Goal: Task Accomplishment & Management: Manage account settings

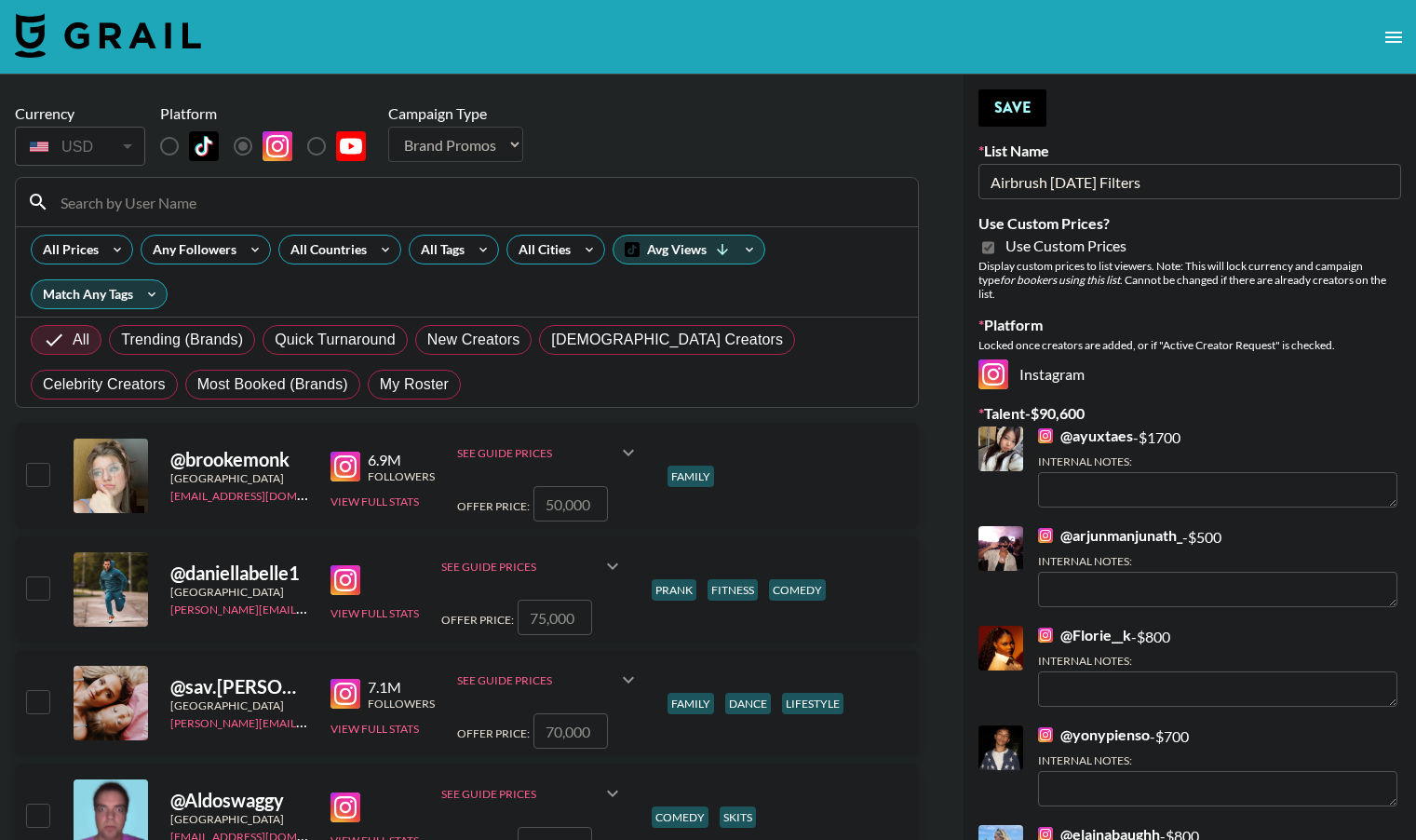
select select "Brand"
click at [380, 382] on span "My Roster" at bounding box center [414, 384] width 69 height 22
click at [380, 385] on input "My Roster" at bounding box center [380, 385] width 0 height 0
radio input "true"
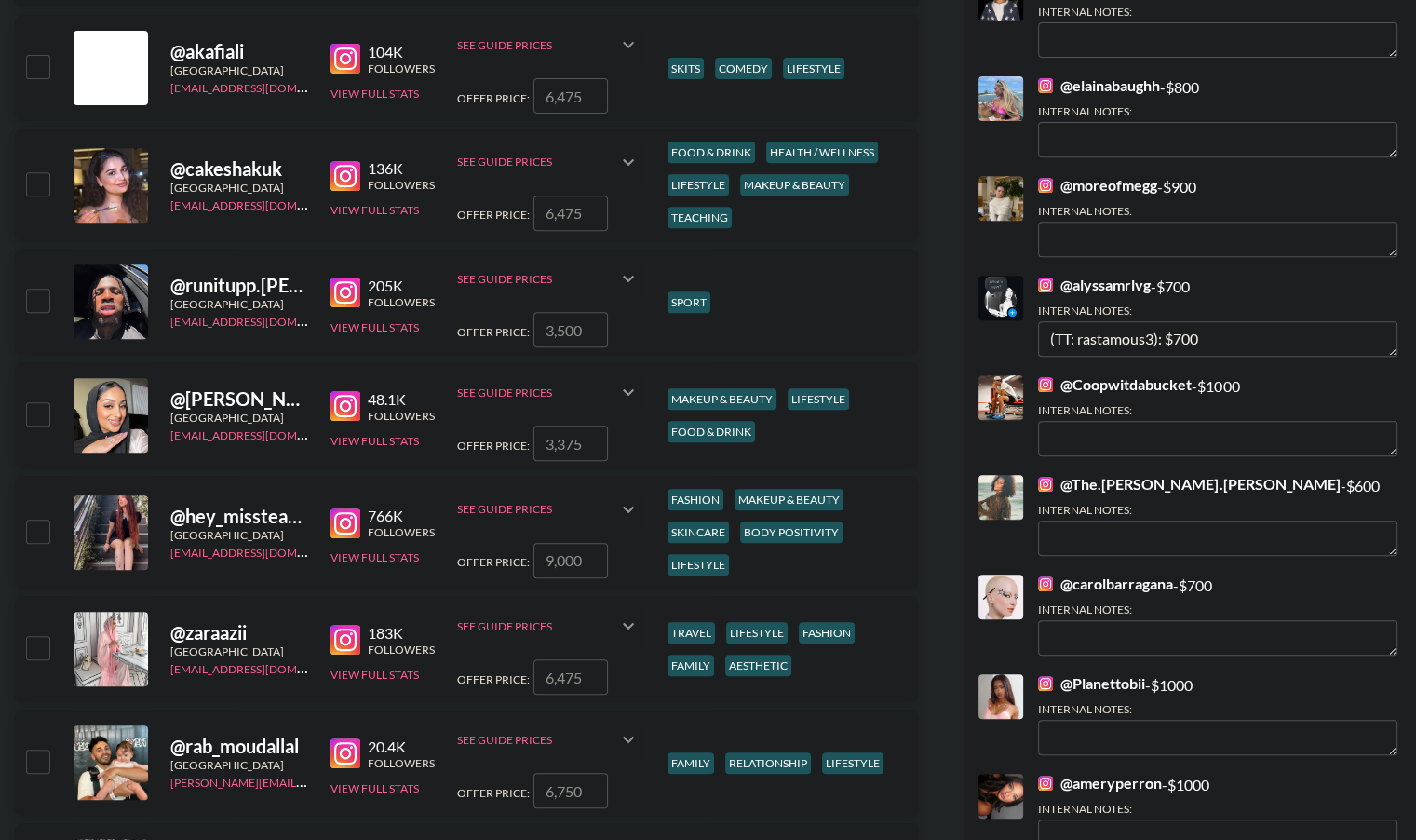
scroll to position [754, 0]
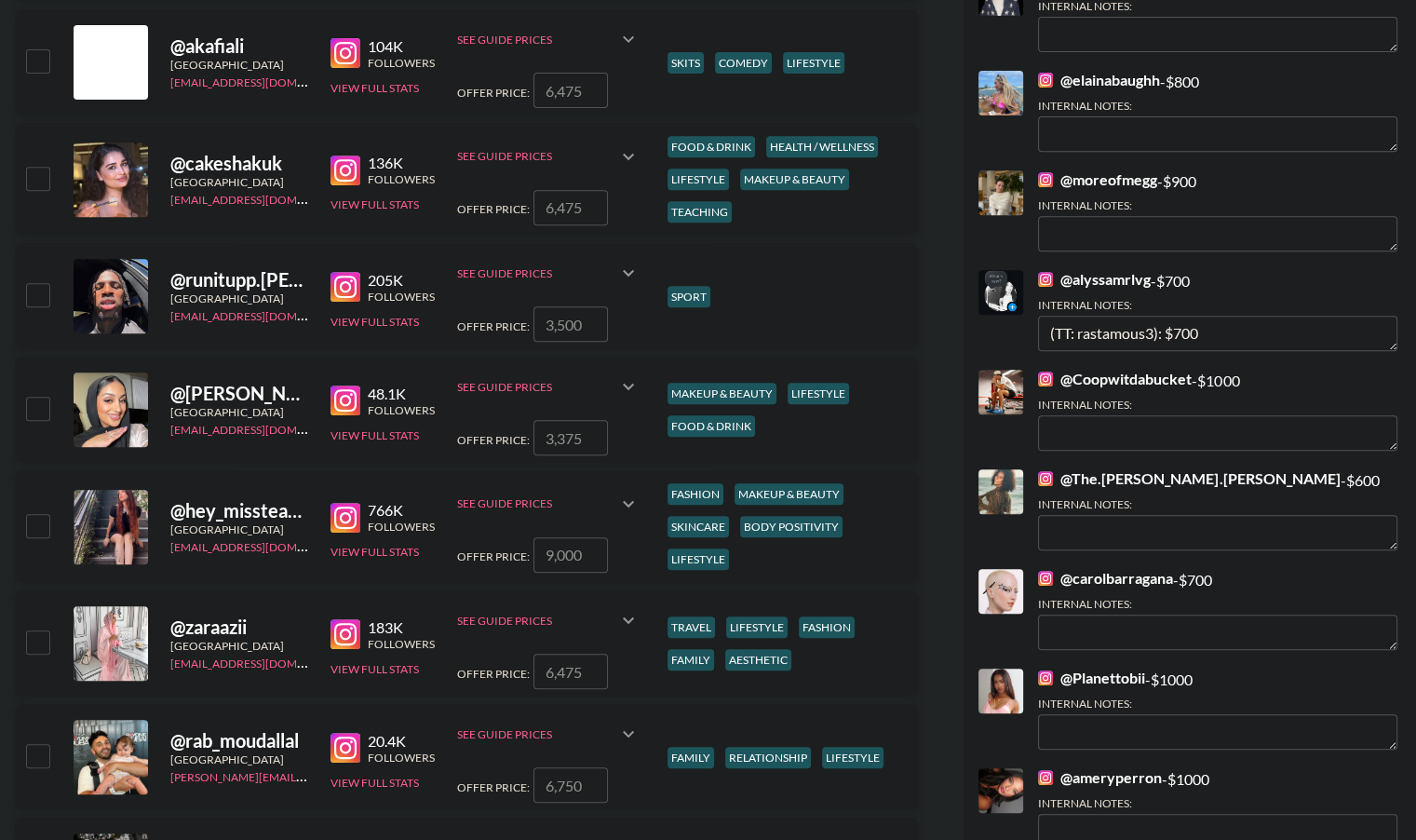
click at [42, 524] on input "checkbox" at bounding box center [36, 524] width 22 height 22
checkbox input "true"
type input "9000"
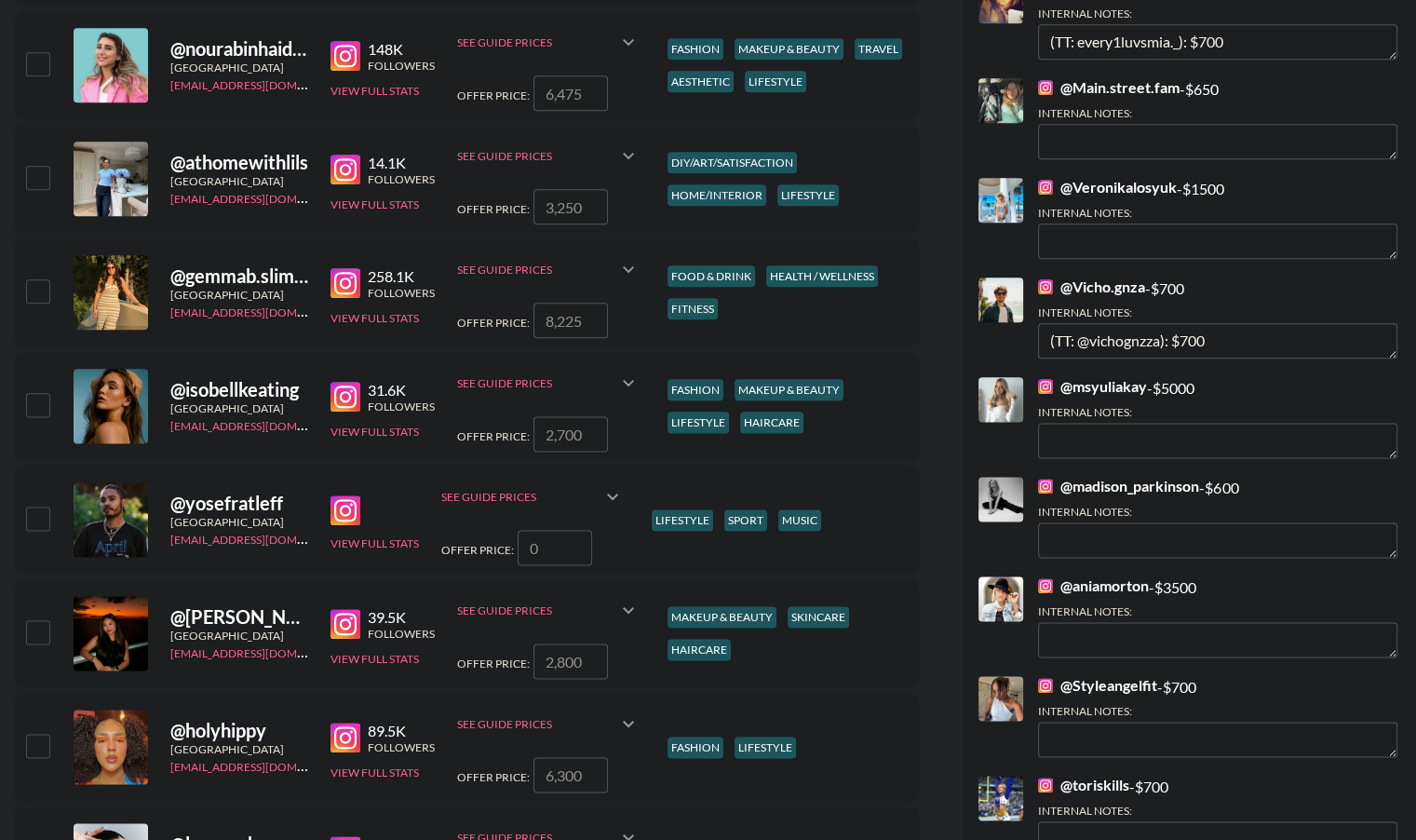
scroll to position [2305, 0]
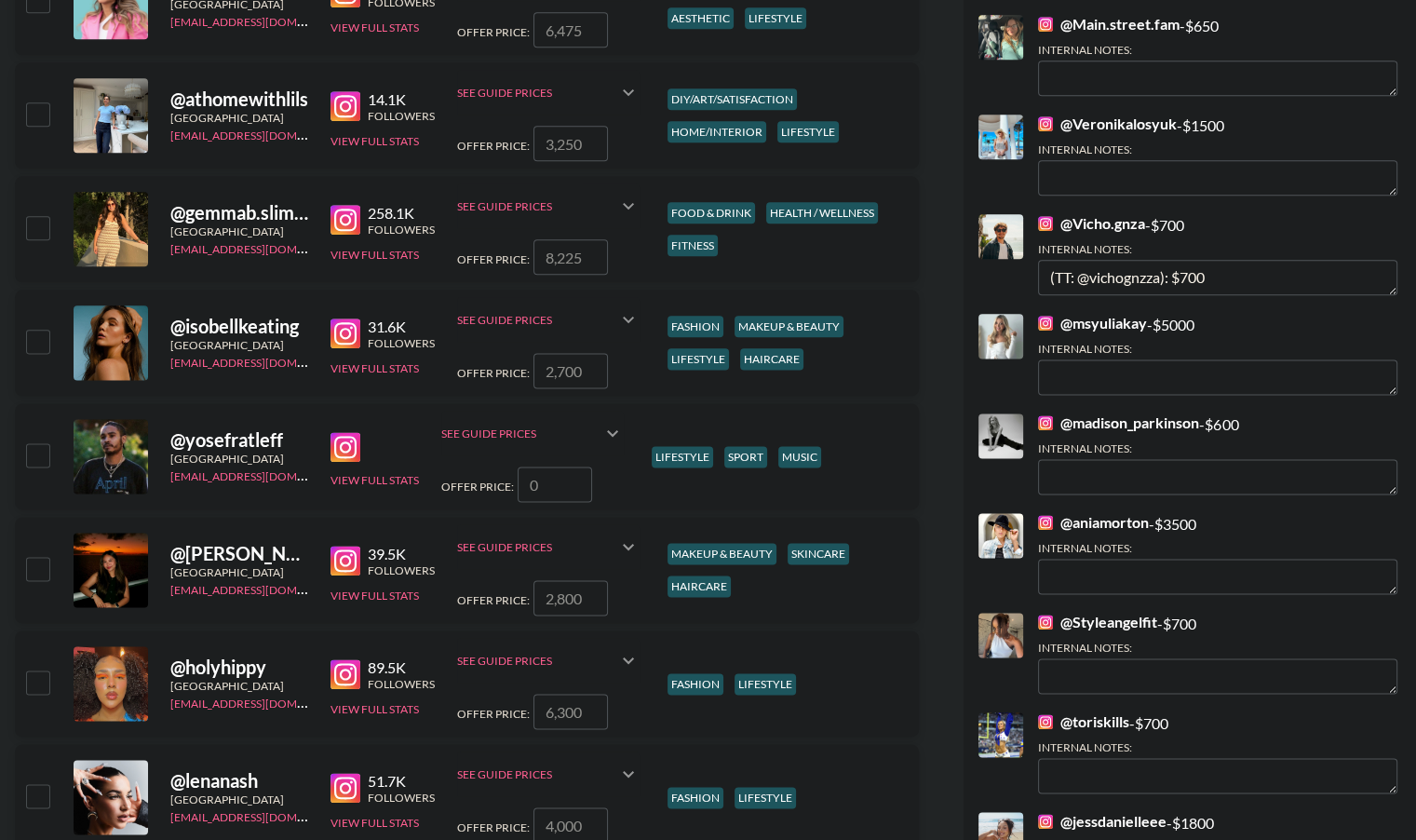
click at [39, 570] on input "checkbox" at bounding box center [36, 567] width 22 height 22
checkbox input "true"
type input "2800"
click at [45, 683] on input "checkbox" at bounding box center [36, 681] width 22 height 22
checkbox input "true"
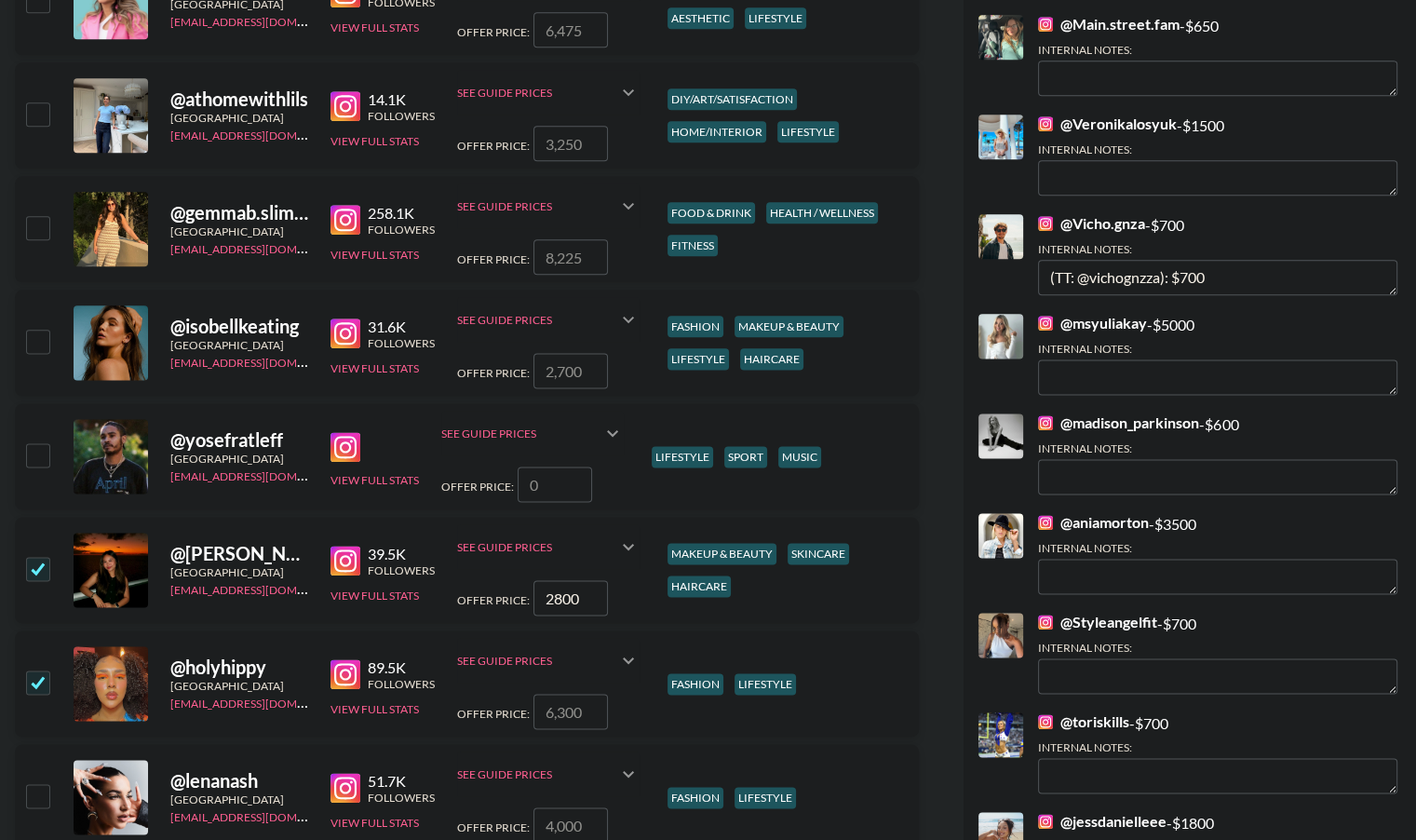
type input "6300"
click at [37, 799] on input "checkbox" at bounding box center [36, 794] width 22 height 22
checkbox input "true"
type input "4000"
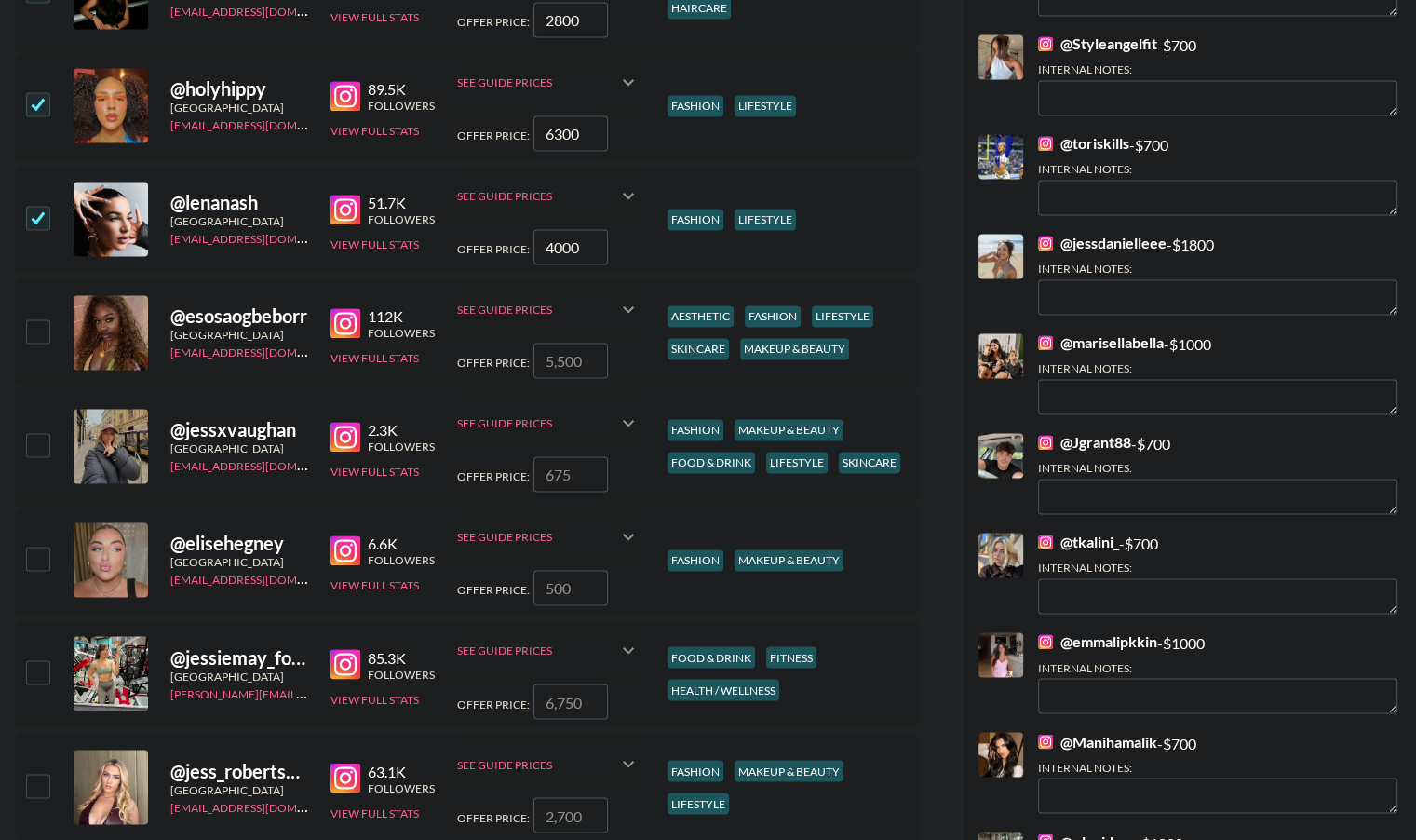
scroll to position [2894, 0]
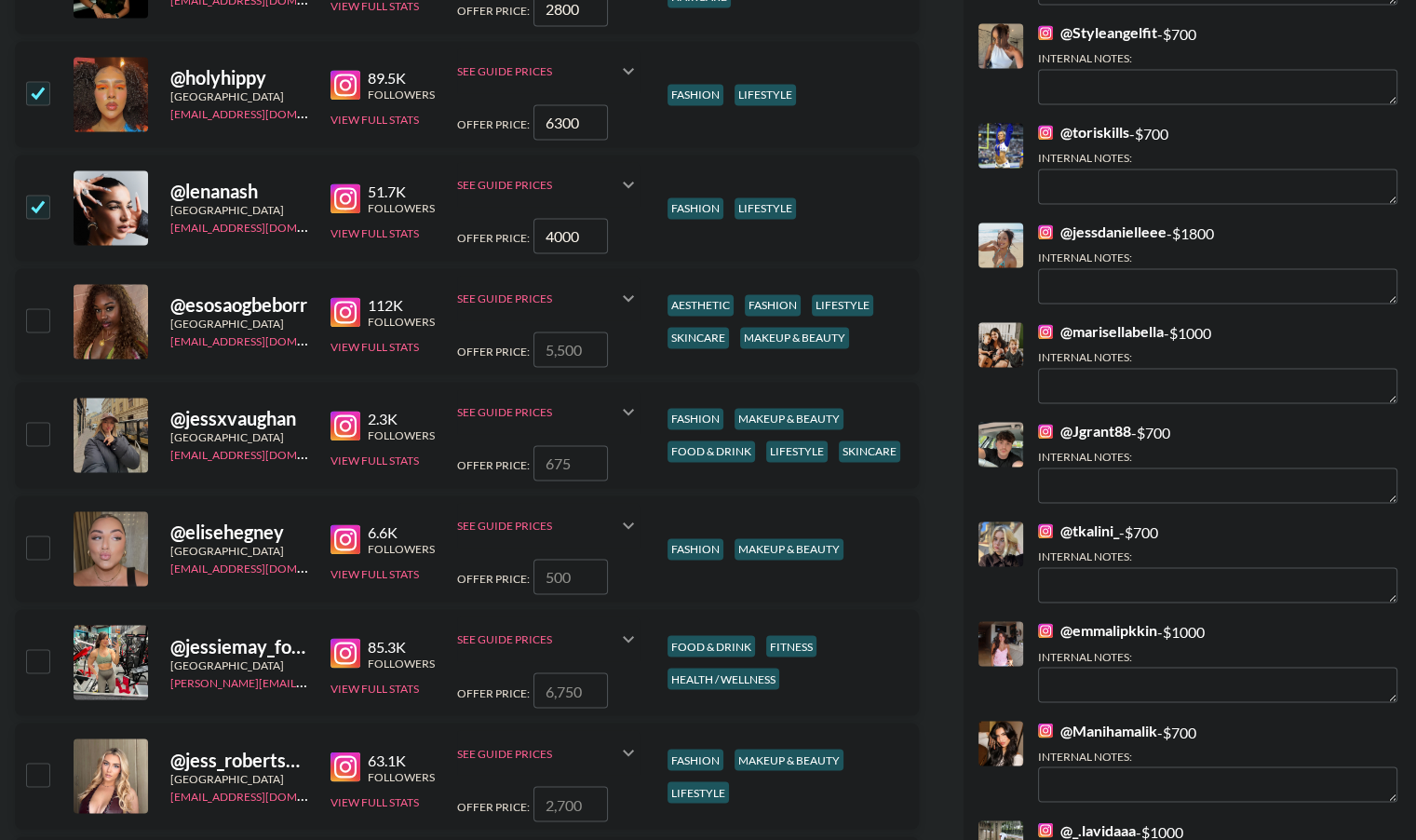
click at [32, 316] on input "checkbox" at bounding box center [36, 319] width 22 height 22
checkbox input "true"
type input "5500"
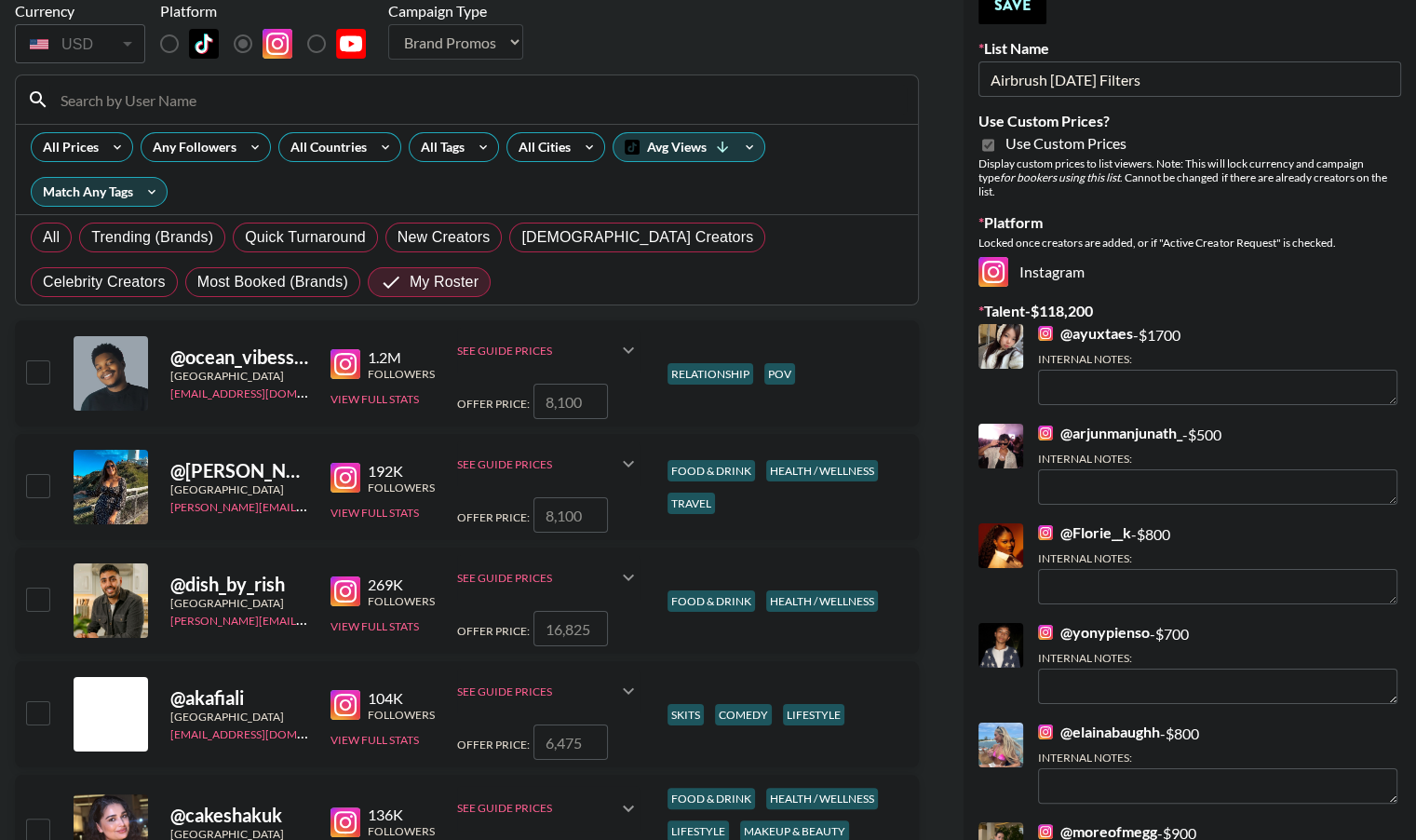
scroll to position [0, 0]
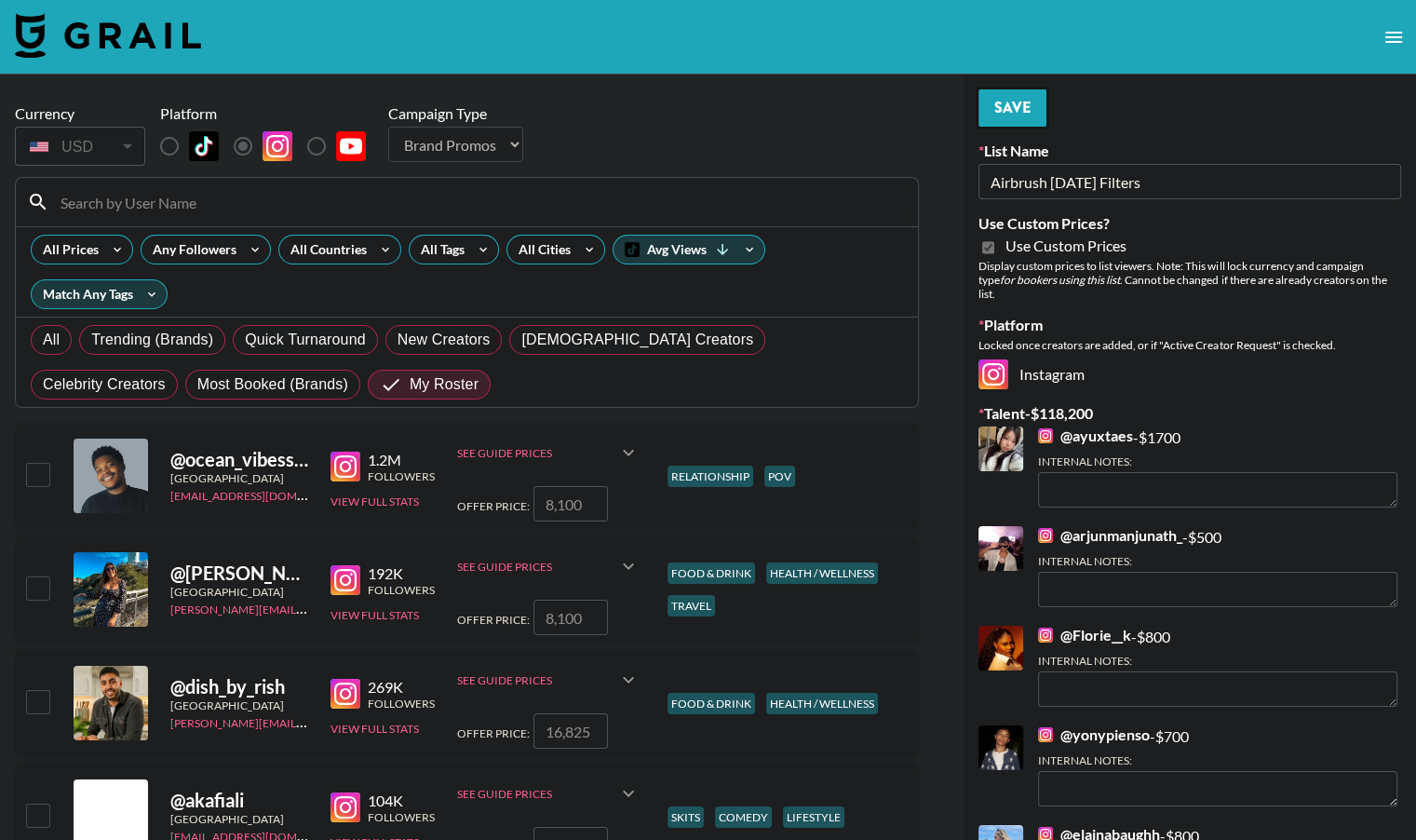
click at [1004, 115] on button "Save" at bounding box center [1012, 107] width 68 height 37
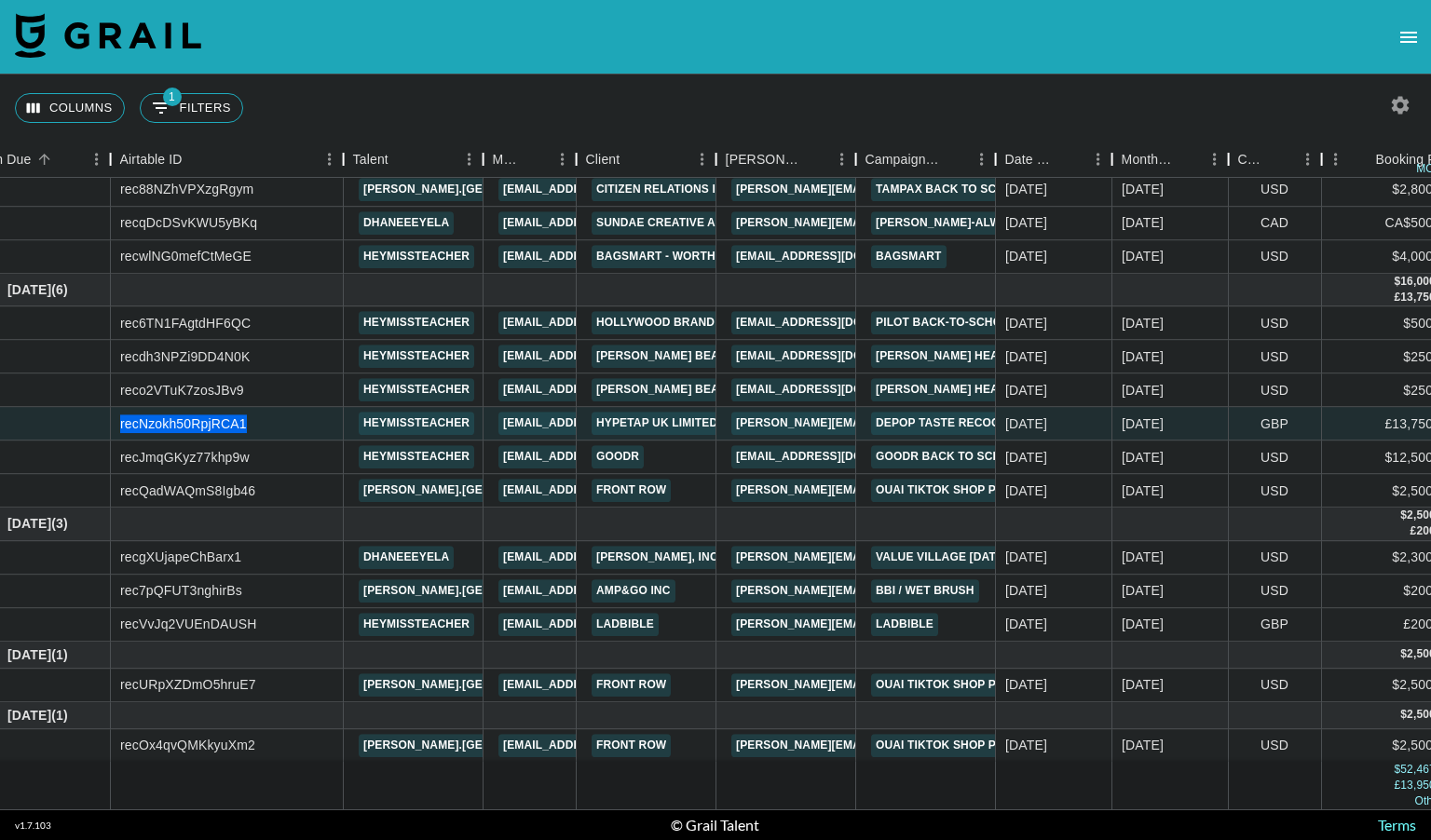
scroll to position [453, 42]
click at [1089, 68] on nav at bounding box center [715, 37] width 1431 height 75
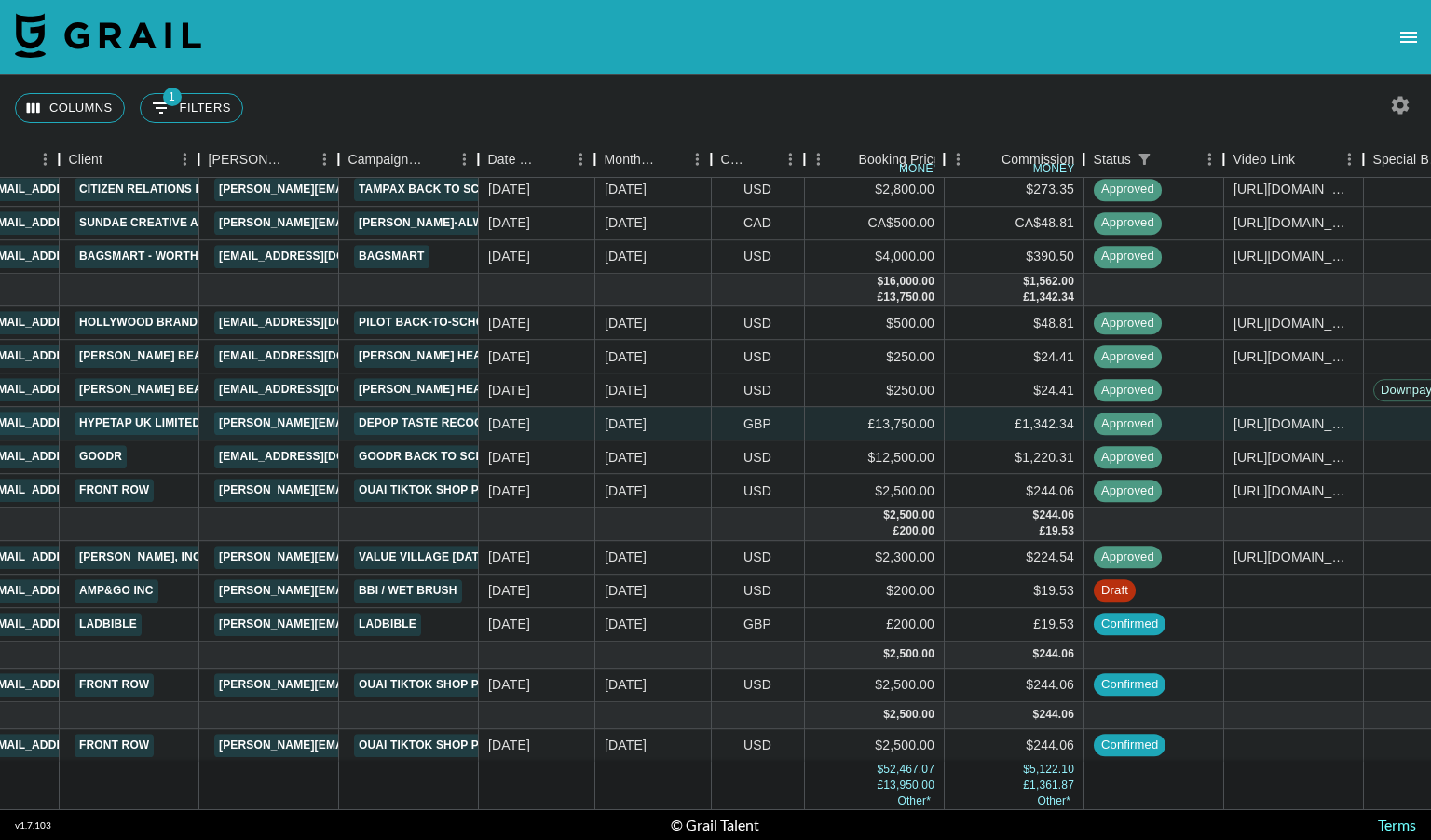
scroll to position [453, 559]
